Goal: Navigation & Orientation: Find specific page/section

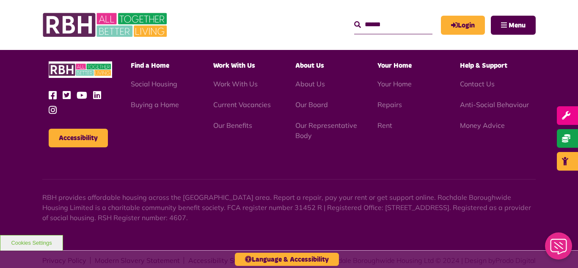
scroll to position [995, 0]
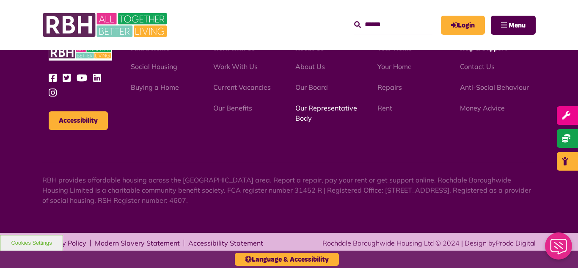
click at [315, 108] on link "Our Representative Body" at bounding box center [326, 113] width 62 height 19
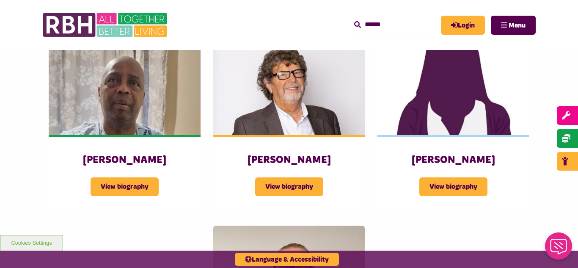
scroll to position [1016, 0]
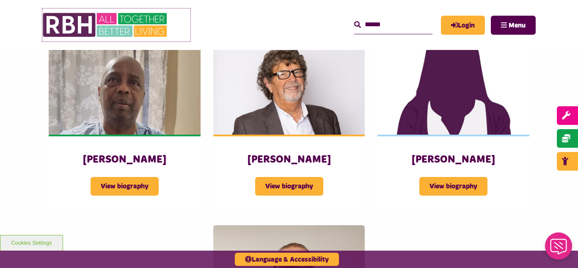
click at [110, 29] on img at bounding box center [105, 24] width 127 height 33
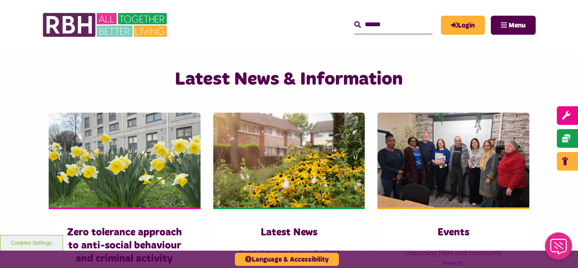
scroll to position [576, 0]
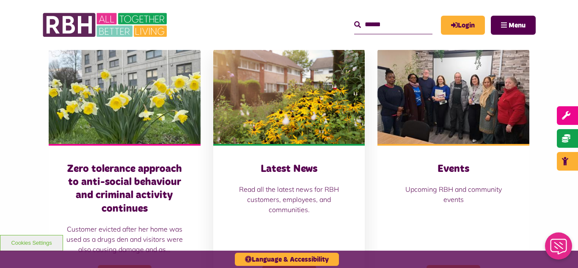
click at [270, 88] on img at bounding box center [289, 96] width 152 height 95
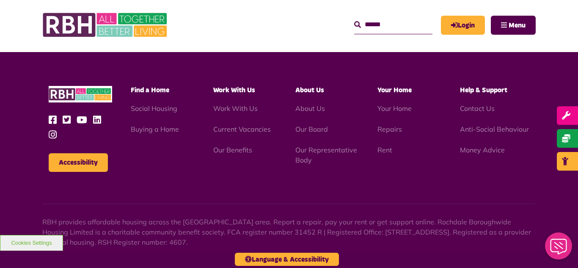
scroll to position [922, 0]
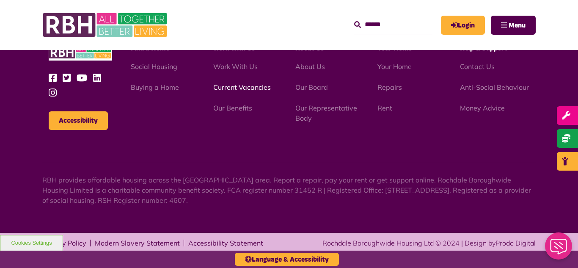
click at [249, 86] on link "Current Vacancies" at bounding box center [242, 87] width 58 height 8
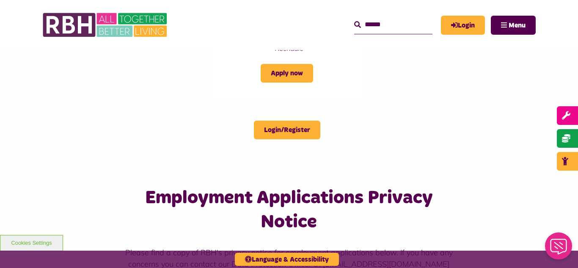
scroll to position [457, 0]
